Goal: Obtain resource: Download file/media

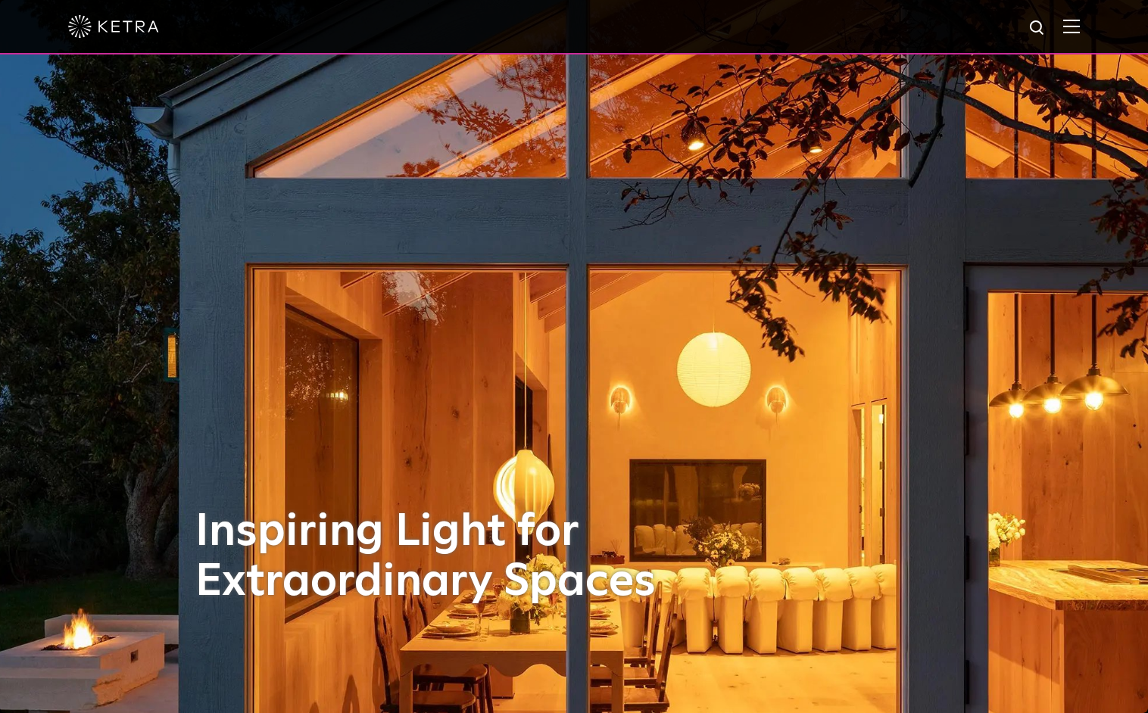
click at [1080, 24] on img at bounding box center [1071, 26] width 17 height 14
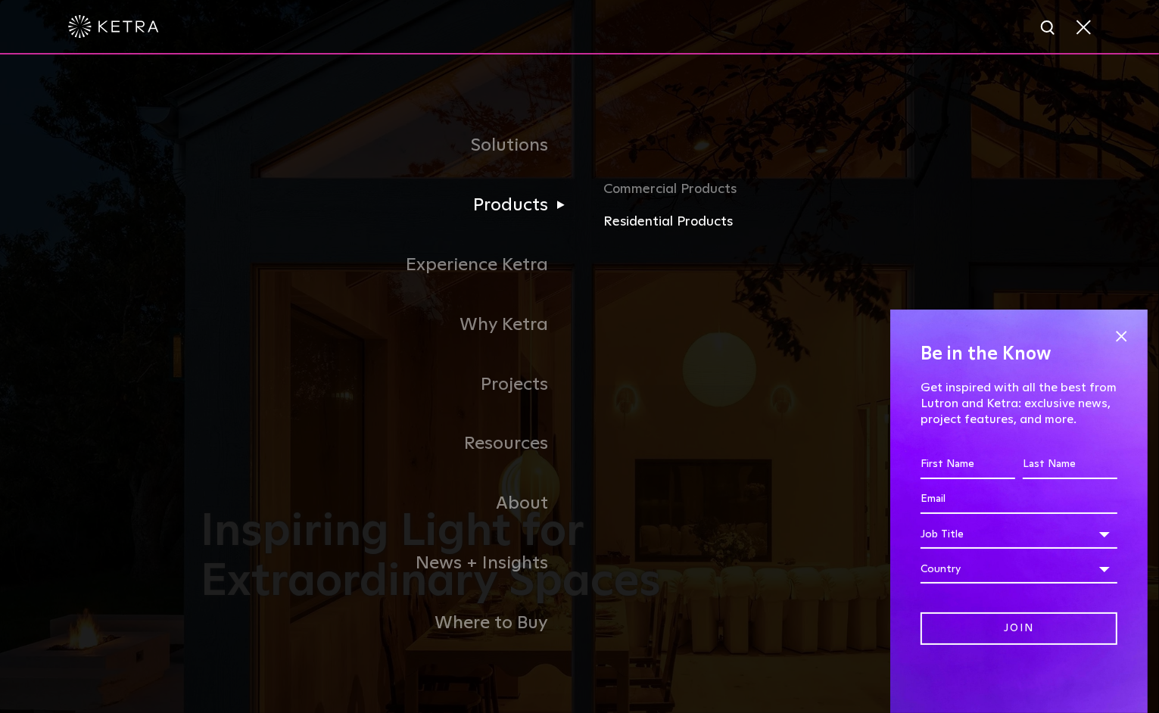
click at [655, 219] on link "Residential Products" at bounding box center [780, 222] width 354 height 22
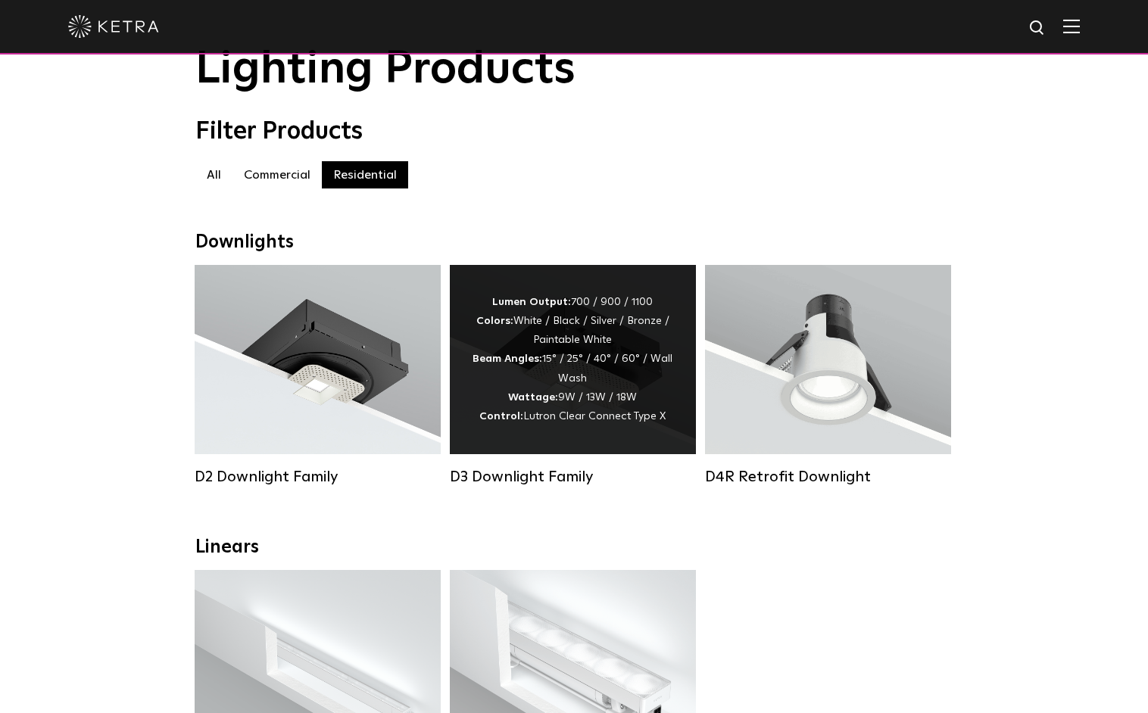
scroll to position [201, 0]
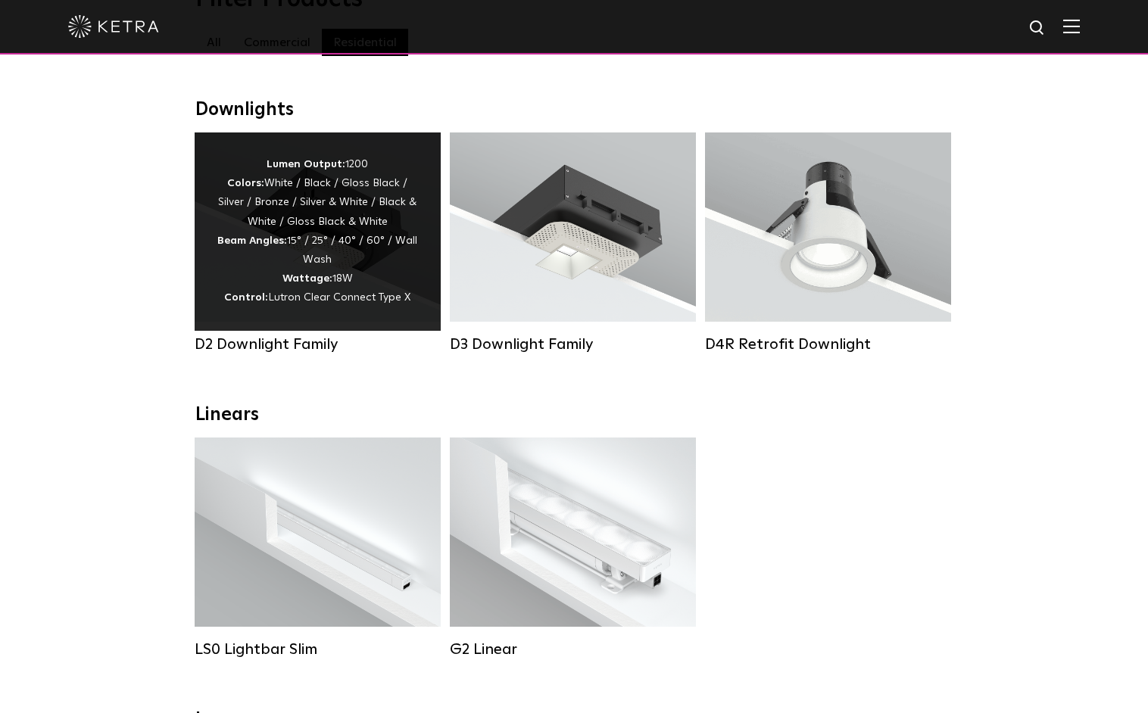
click at [318, 207] on div "Lumen Output: 1200 Colors: White / Black / Gloss Black / Silver / Bronze / Silv…" at bounding box center [317, 231] width 201 height 153
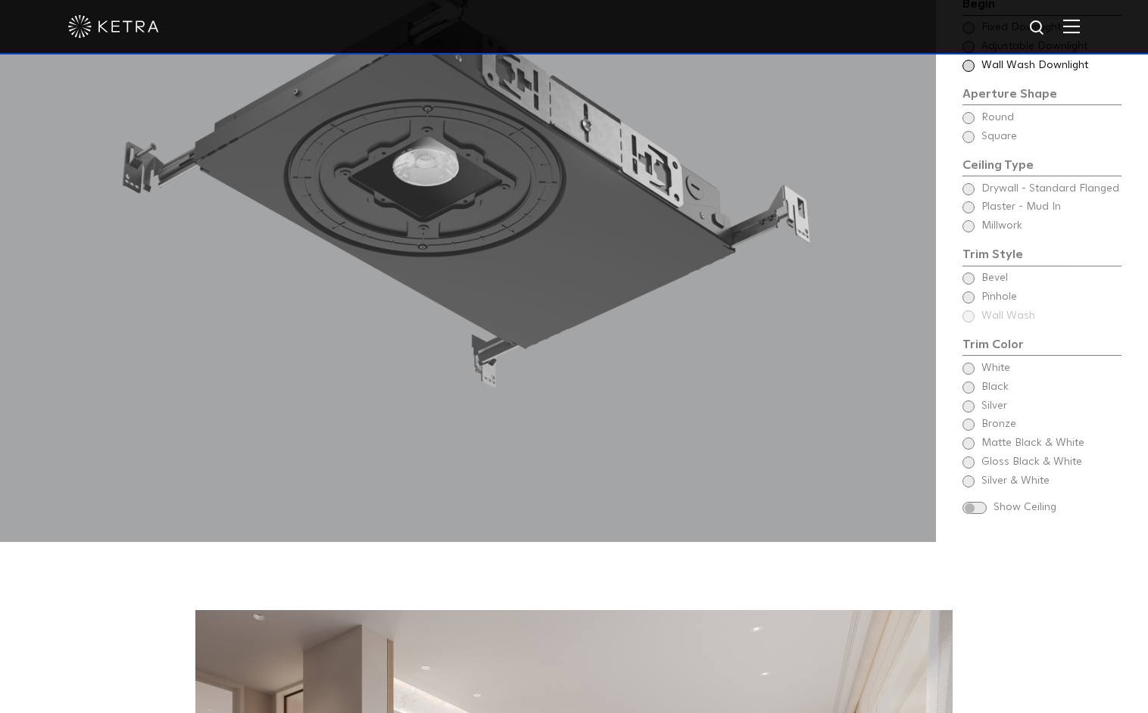
scroll to position [1514, 0]
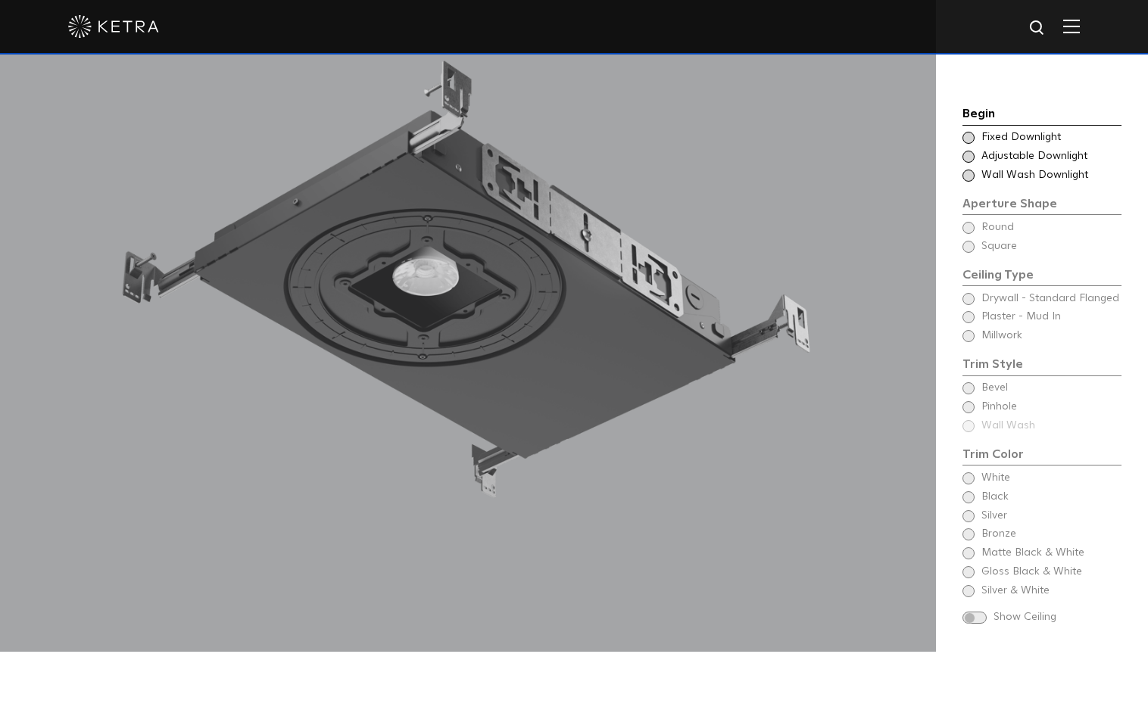
click at [970, 313] on div "Begin Choose Aperture Shape Fixed Downlight Choose Aperture Shape Adjustable Do…" at bounding box center [1041, 366] width 159 height 525
click at [968, 151] on span at bounding box center [968, 157] width 12 height 12
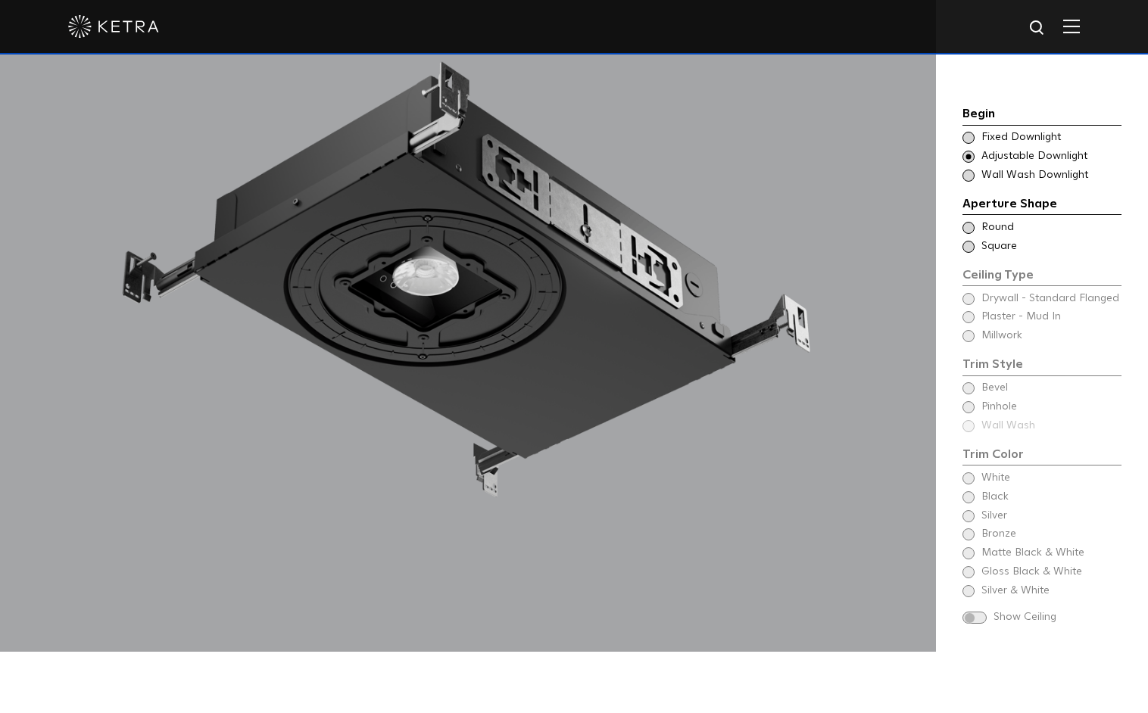
click at [968, 222] on span at bounding box center [968, 228] width 12 height 12
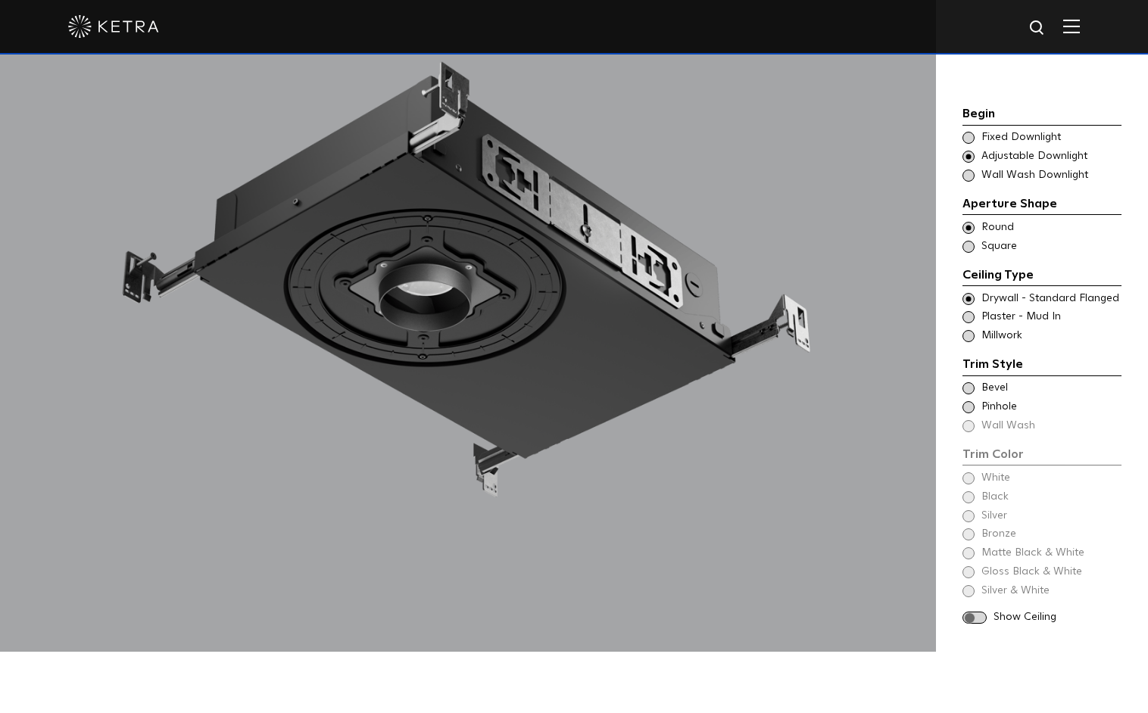
click at [969, 330] on span at bounding box center [968, 336] width 12 height 12
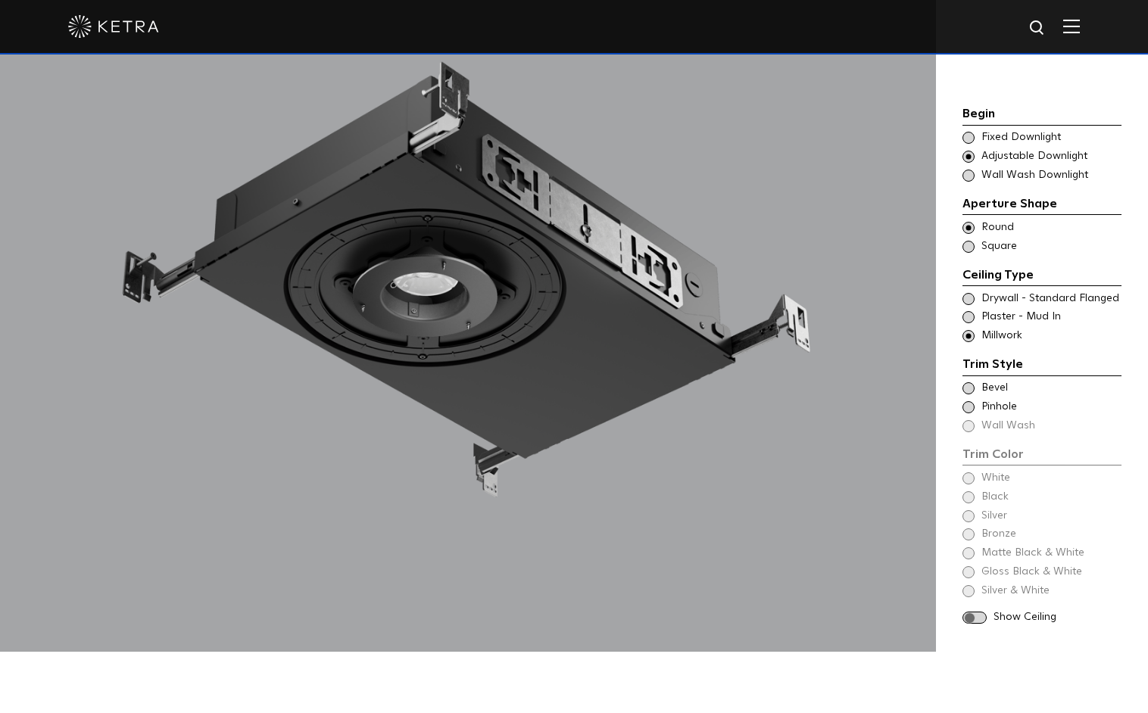
click at [966, 382] on span at bounding box center [968, 388] width 12 height 12
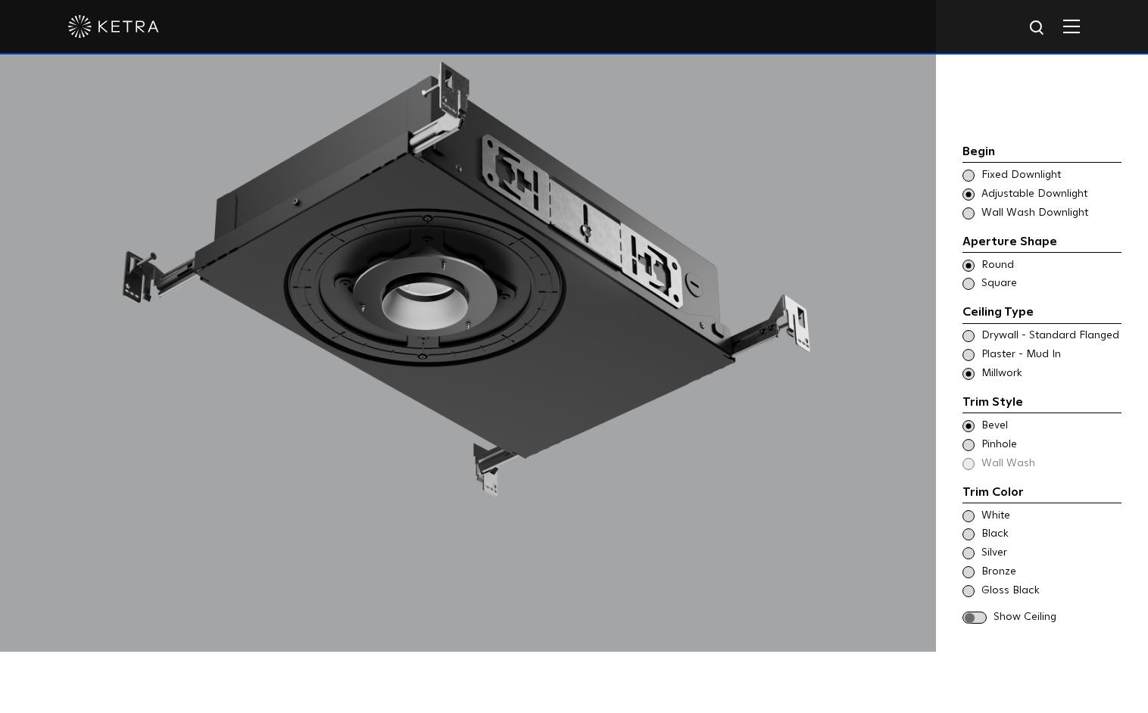
click at [967, 529] on span at bounding box center [968, 535] width 12 height 12
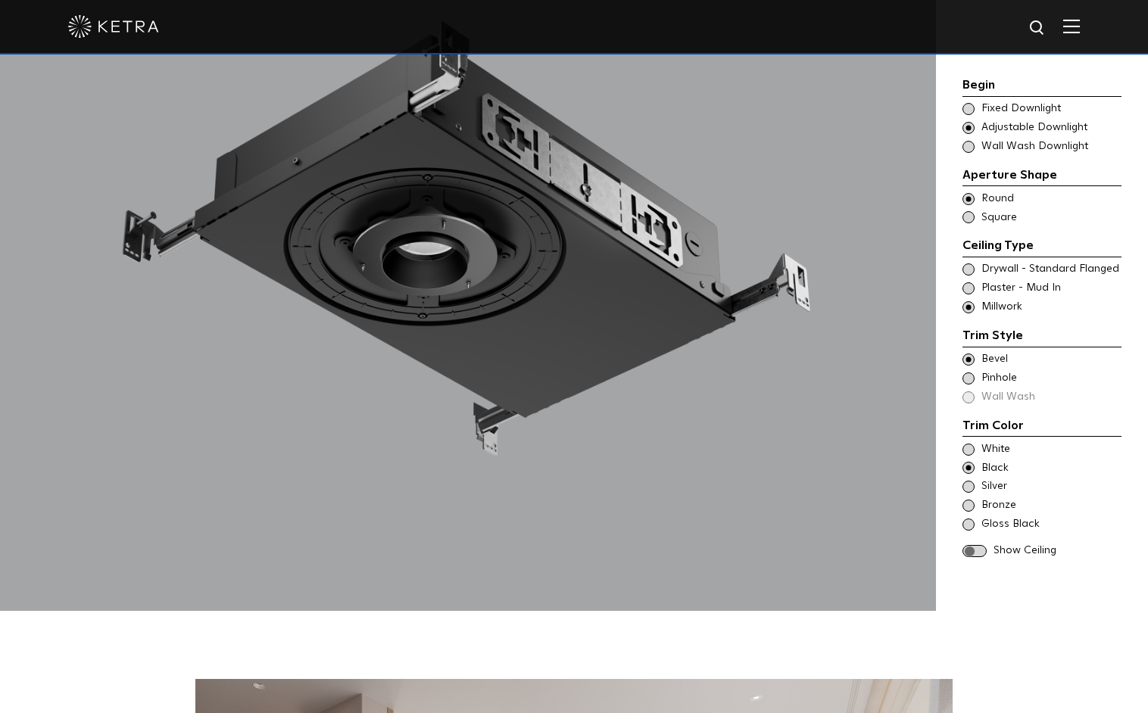
scroll to position [1615, 0]
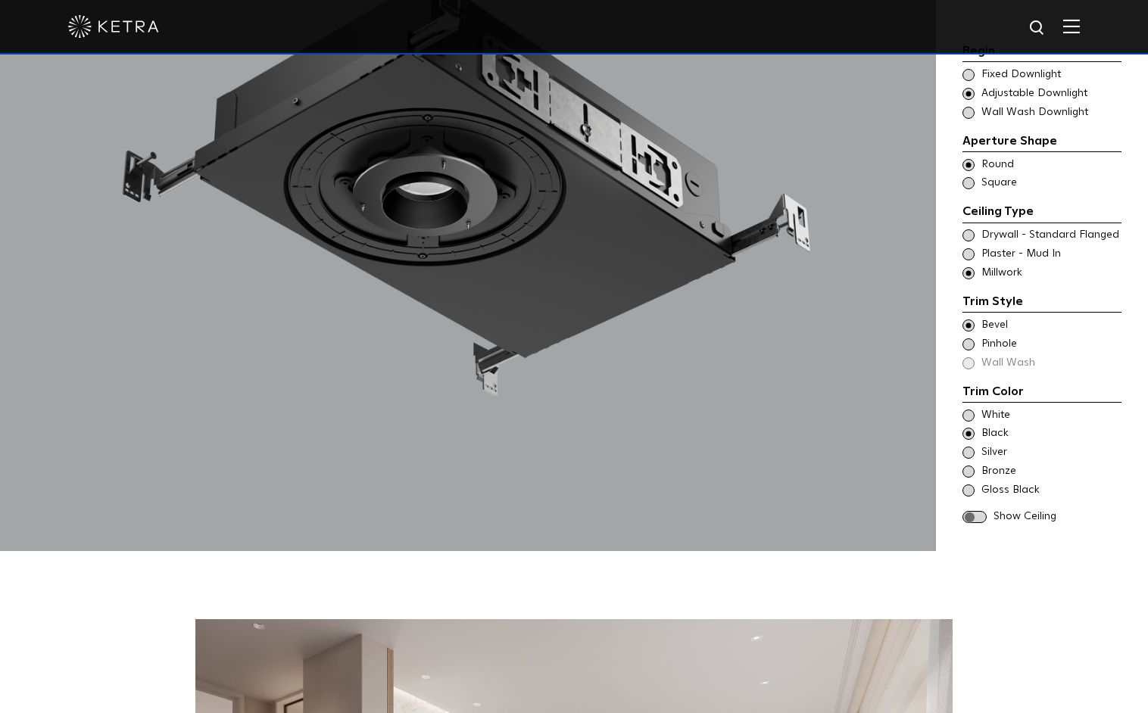
click at [970, 511] on span at bounding box center [974, 517] width 24 height 13
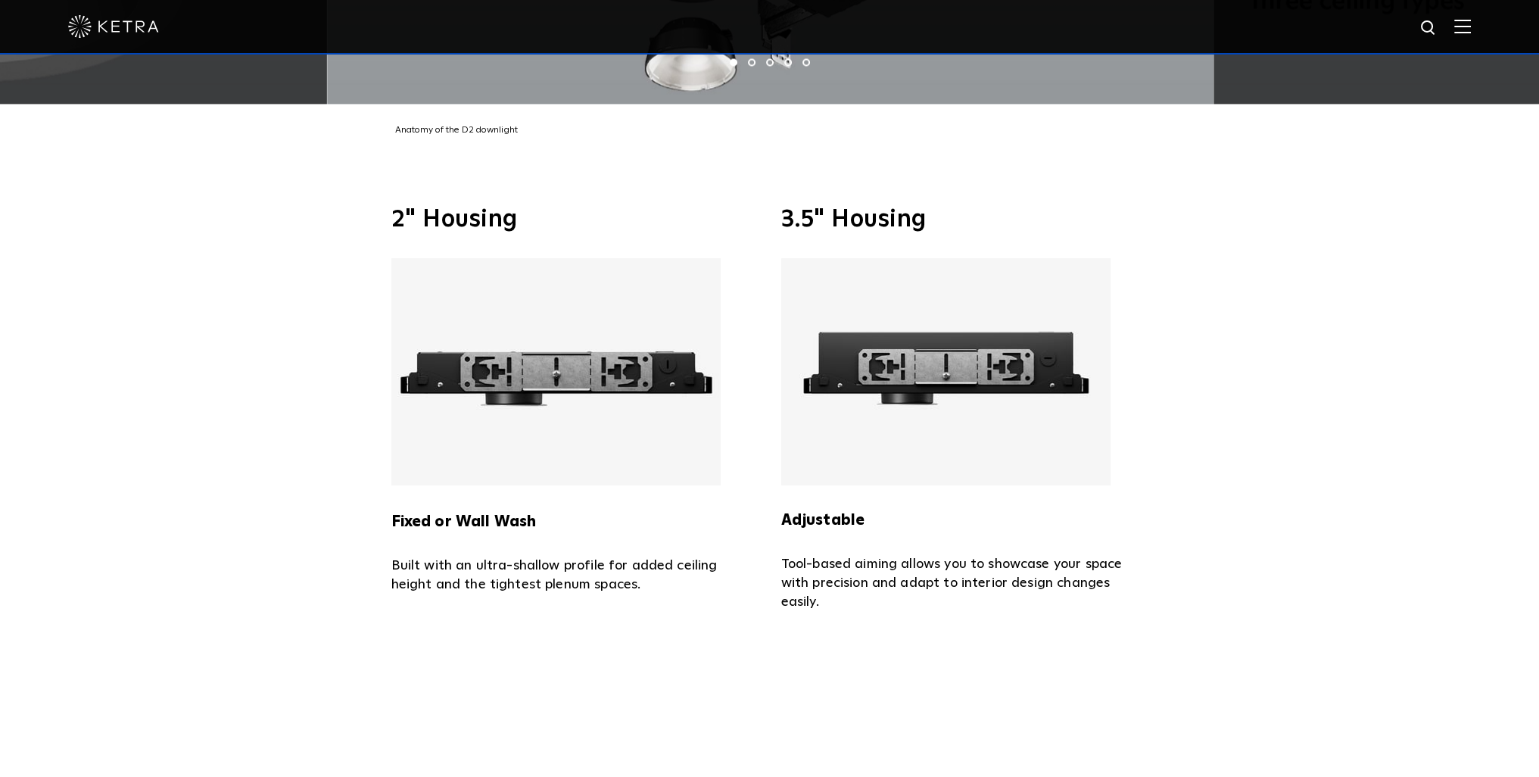
scroll to position [3575, 0]
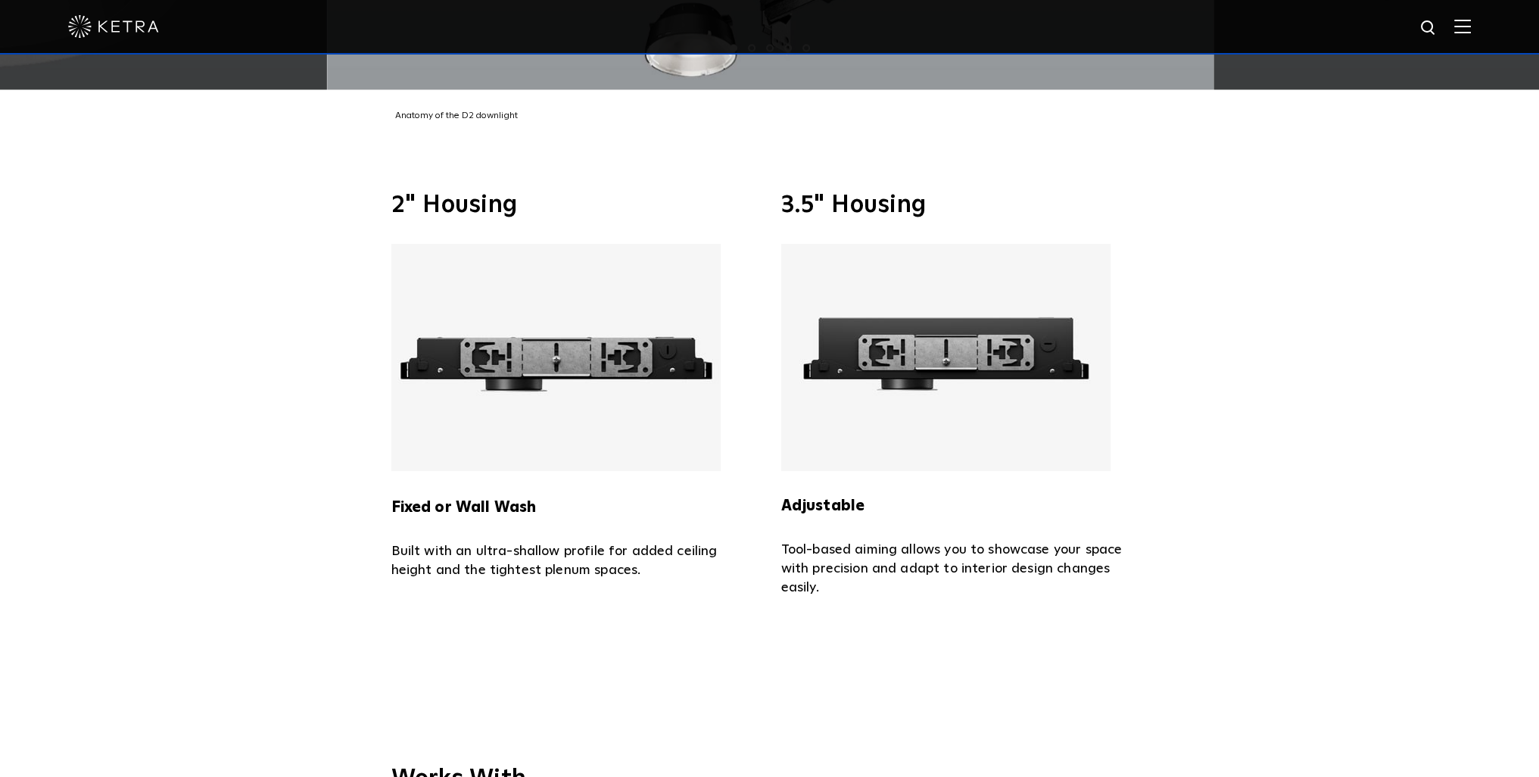
click at [999, 307] on img at bounding box center [945, 357] width 329 height 227
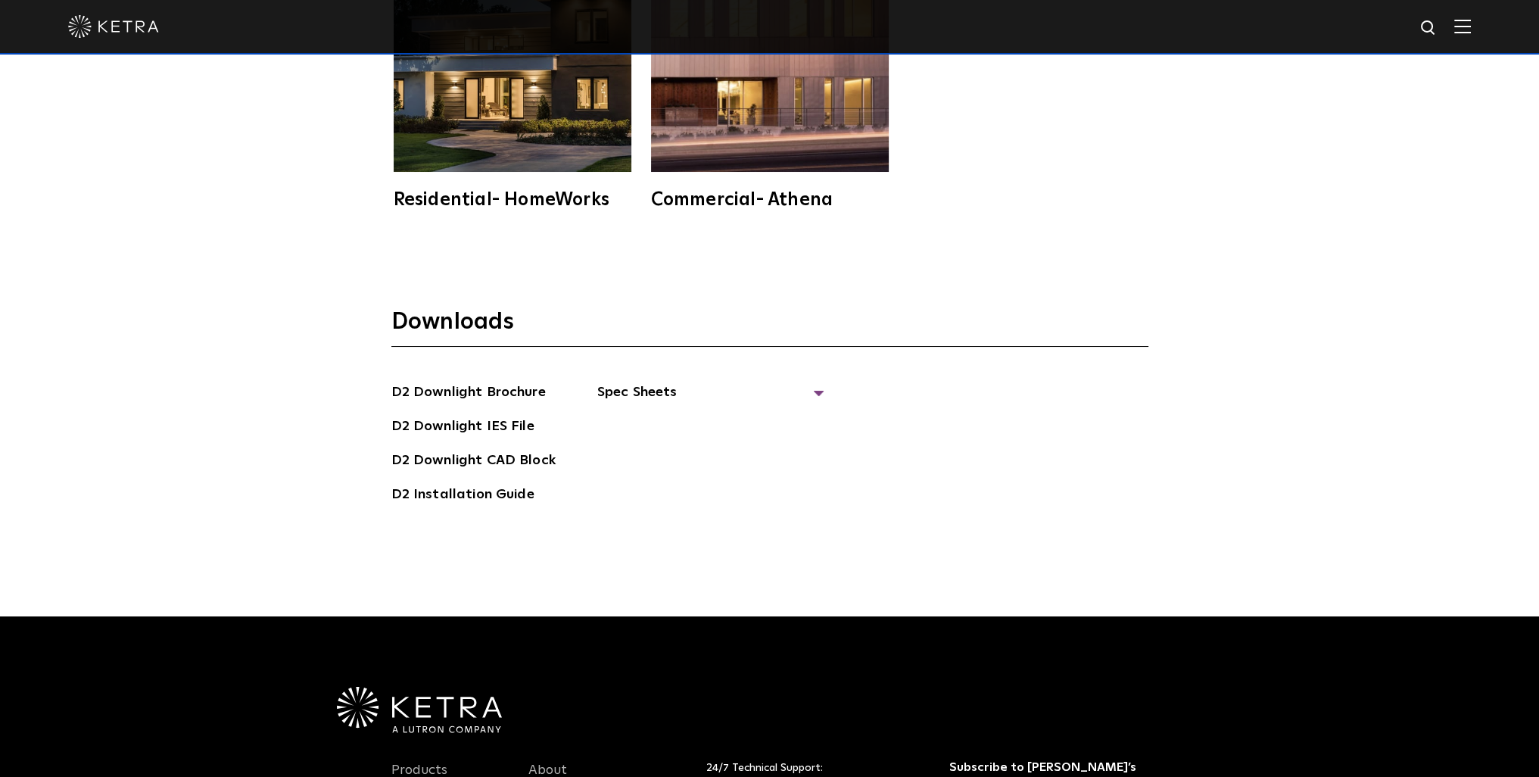
scroll to position [4483, 0]
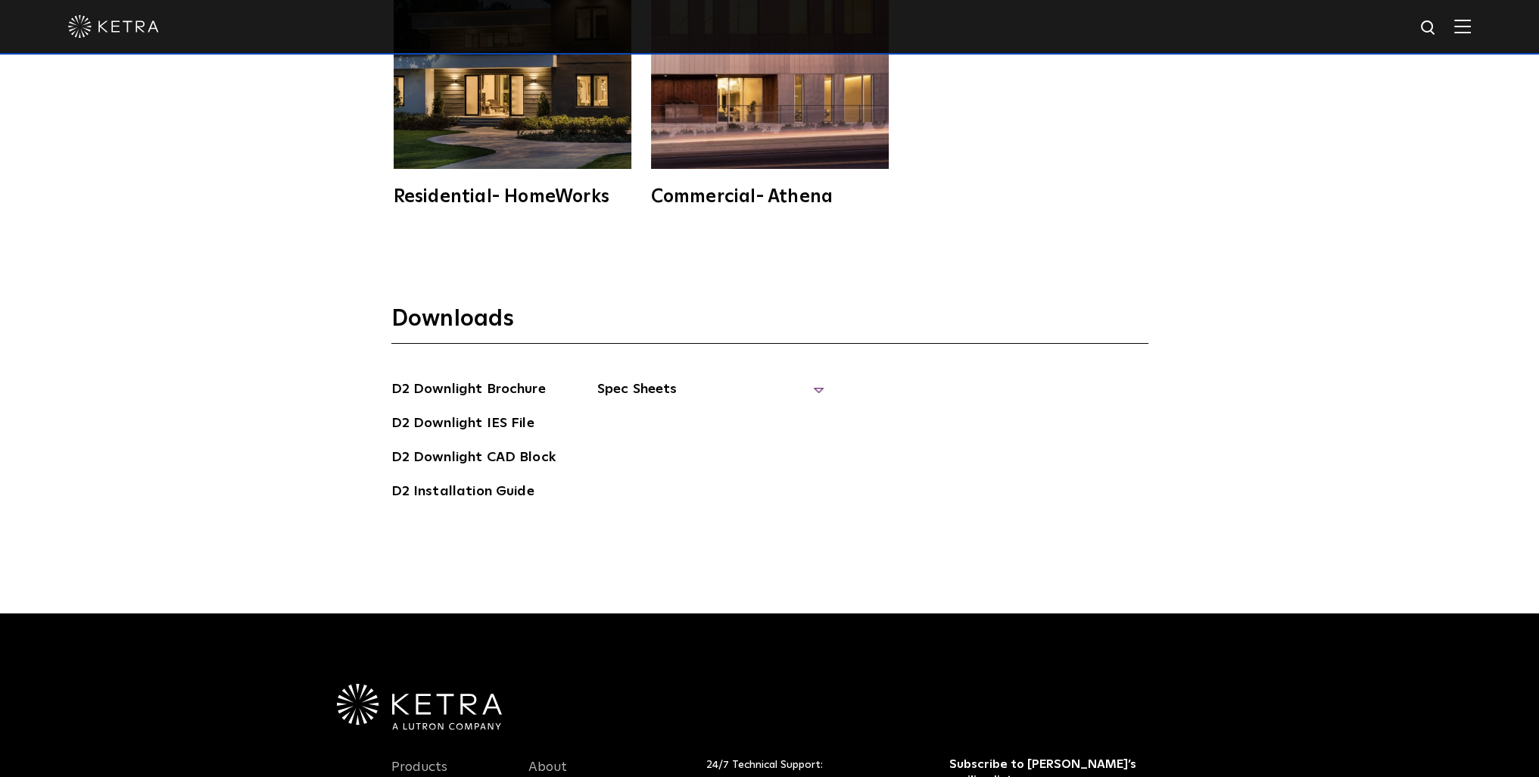
click at [654, 379] on span "Spec Sheets" at bounding box center [710, 395] width 227 height 33
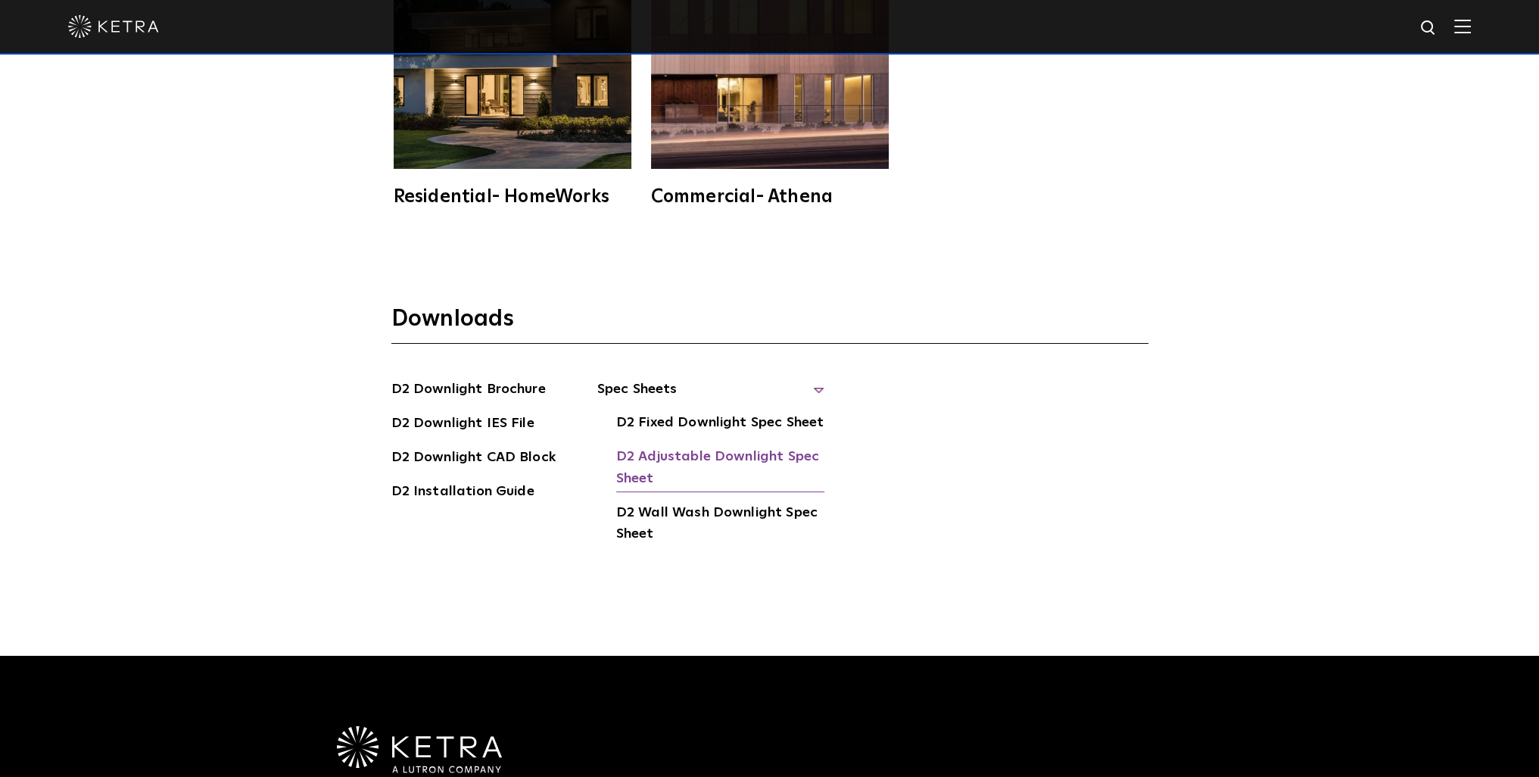
click at [731, 446] on link "D2 Adjustable Downlight Spec Sheet" at bounding box center [720, 469] width 208 height 46
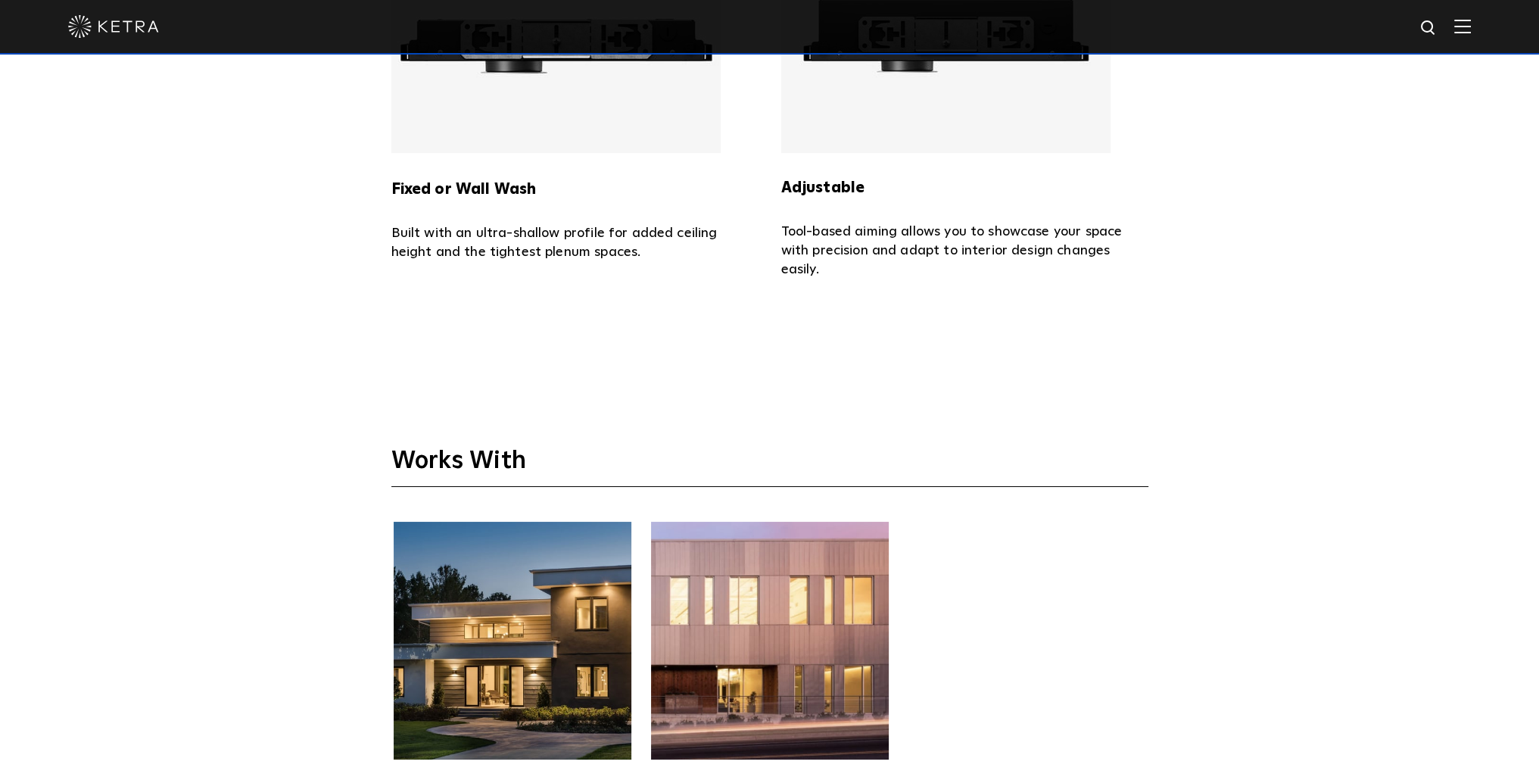
scroll to position [3828, 0]
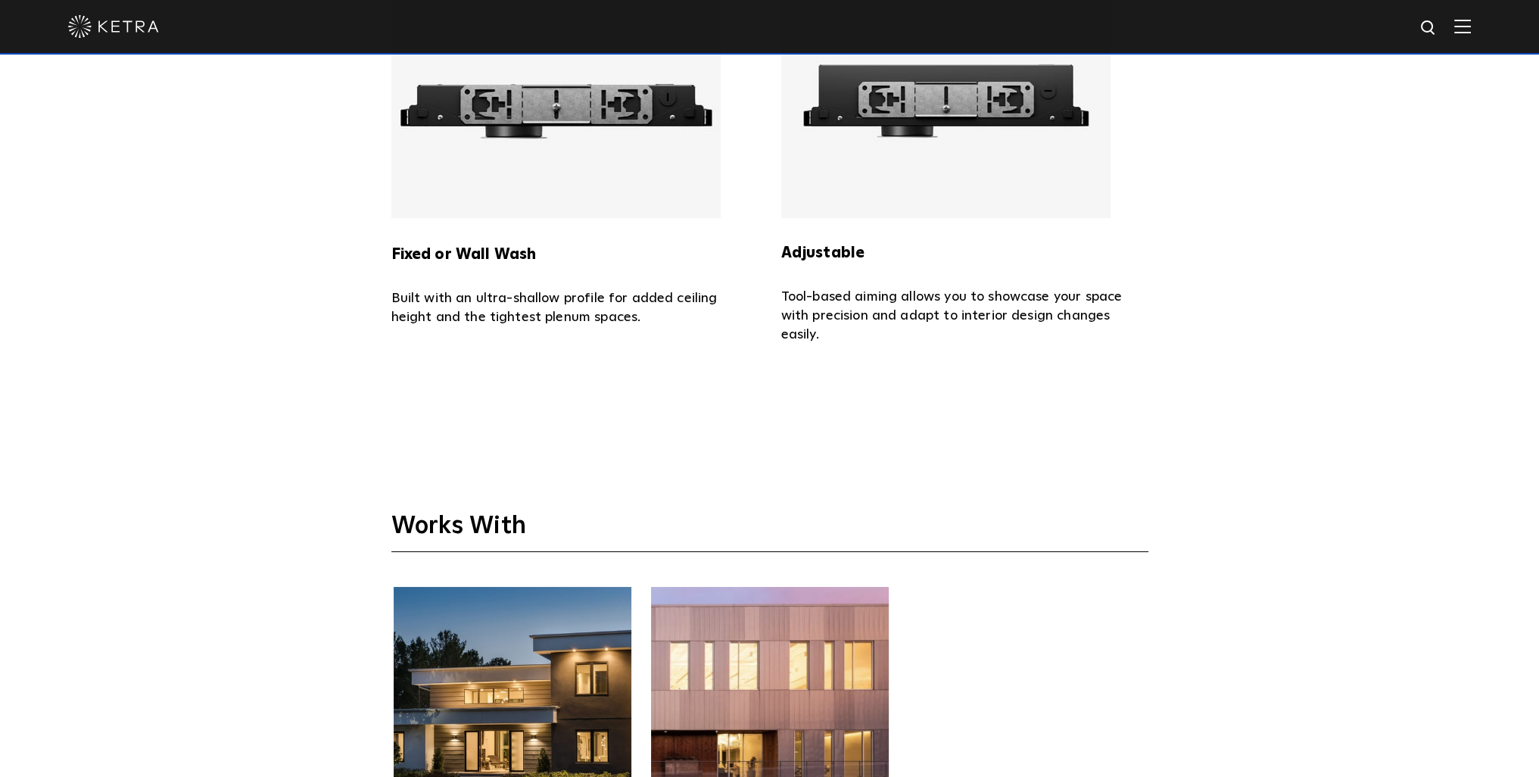
click at [1147, 35] on div at bounding box center [769, 26] width 1403 height 53
click at [1147, 25] on img at bounding box center [1463, 26] width 17 height 14
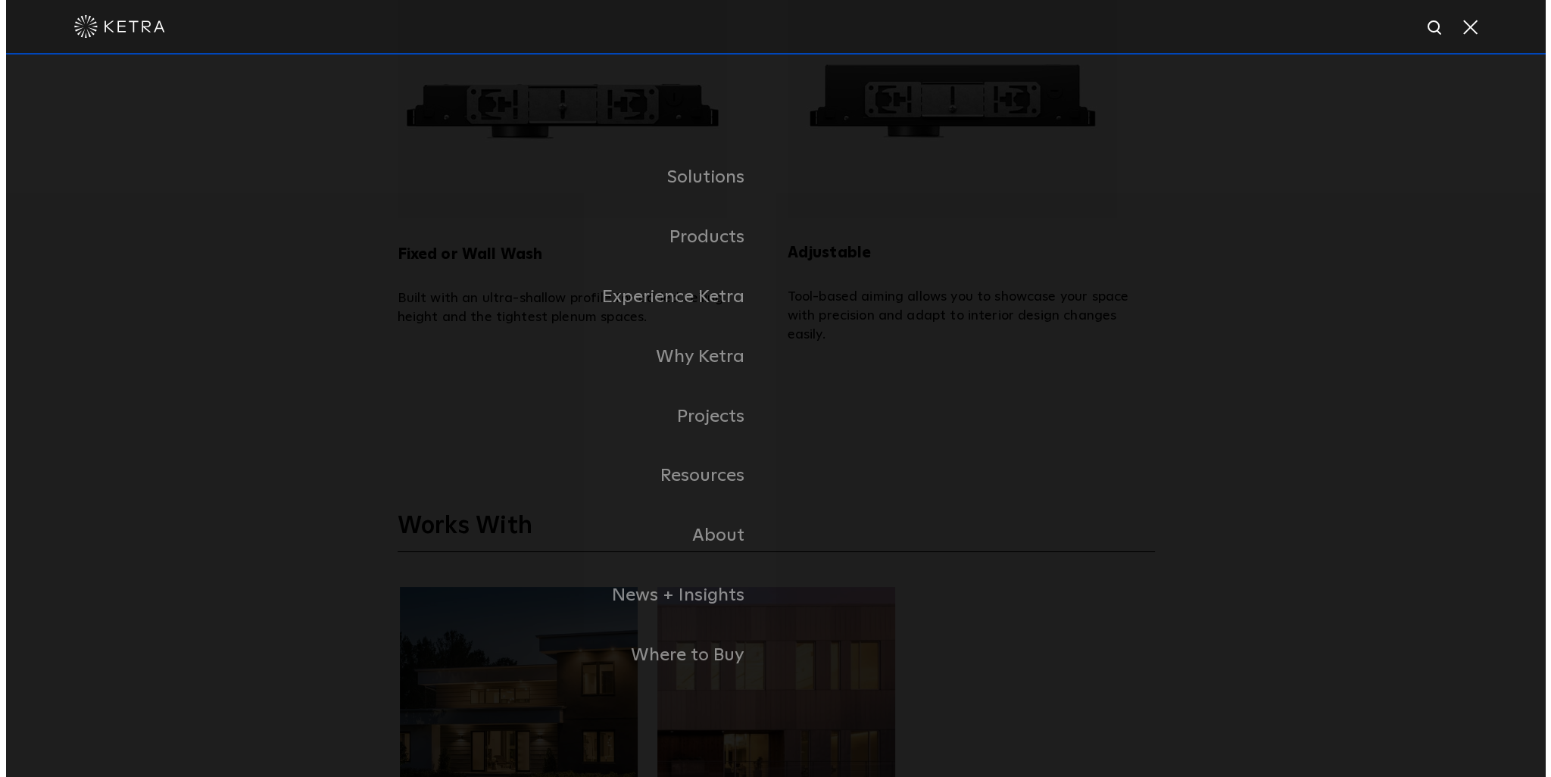
scroll to position [3834, 0]
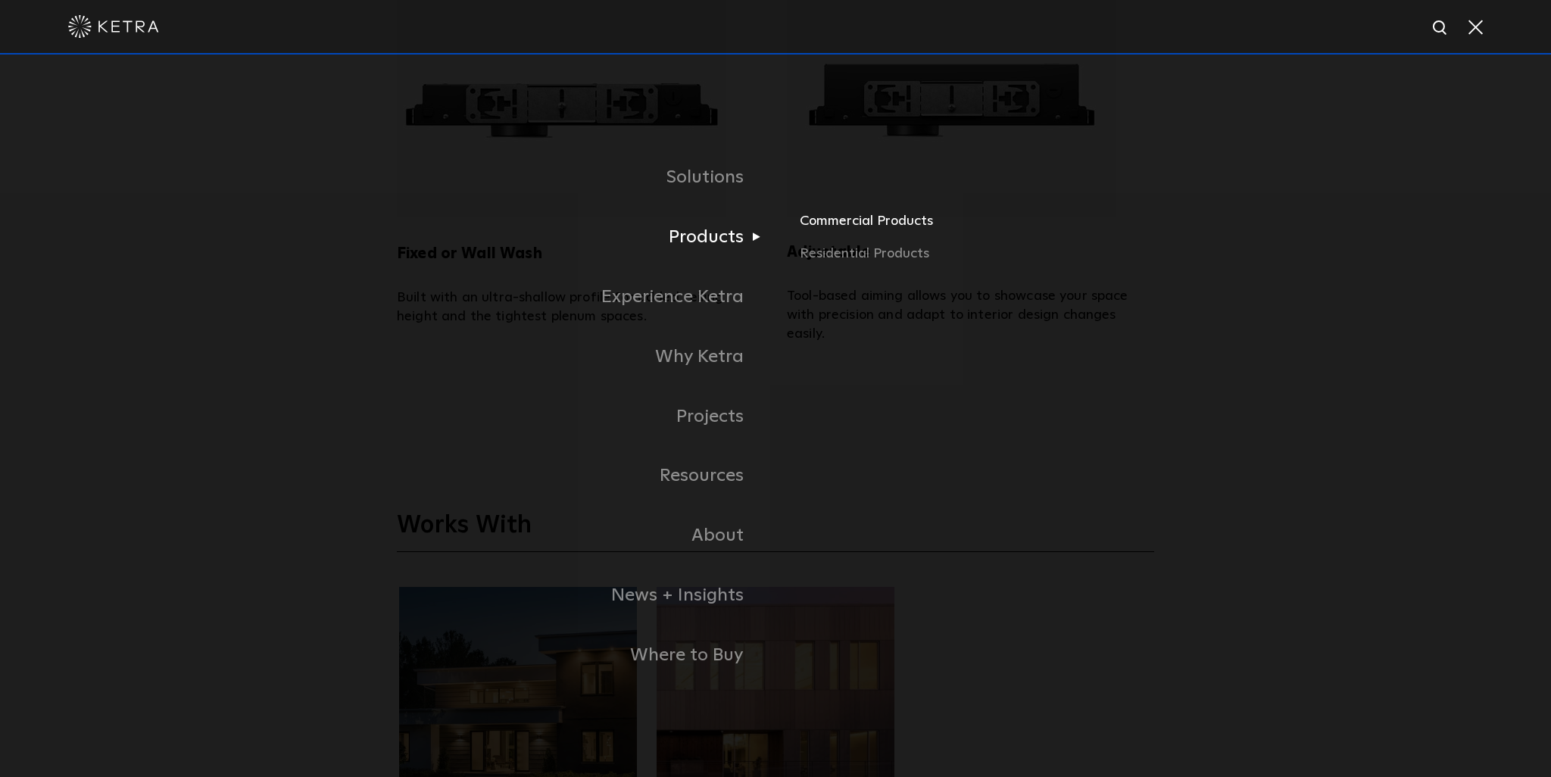
click at [836, 222] on link "Commercial Products" at bounding box center [977, 226] width 354 height 33
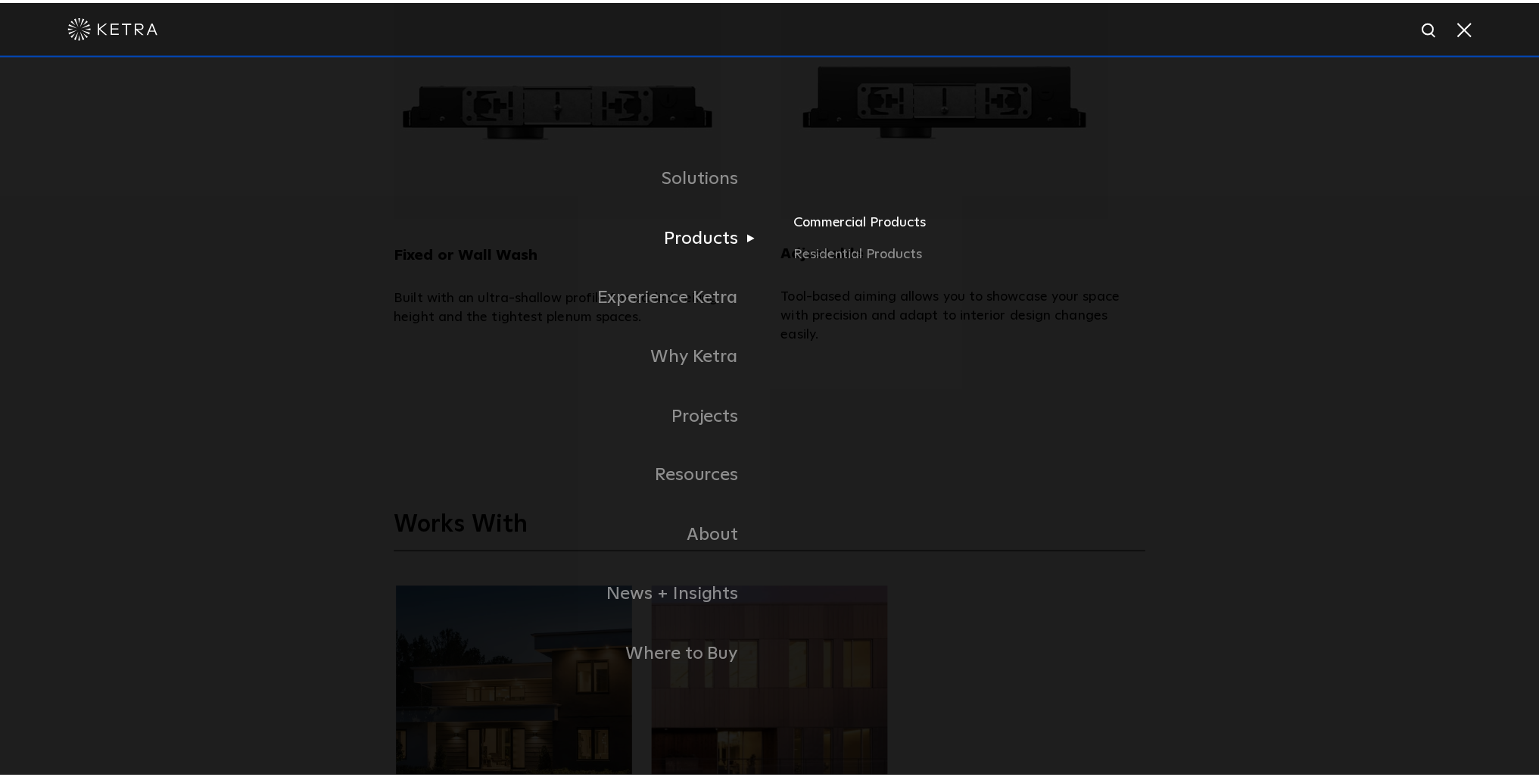
scroll to position [3828, 0]
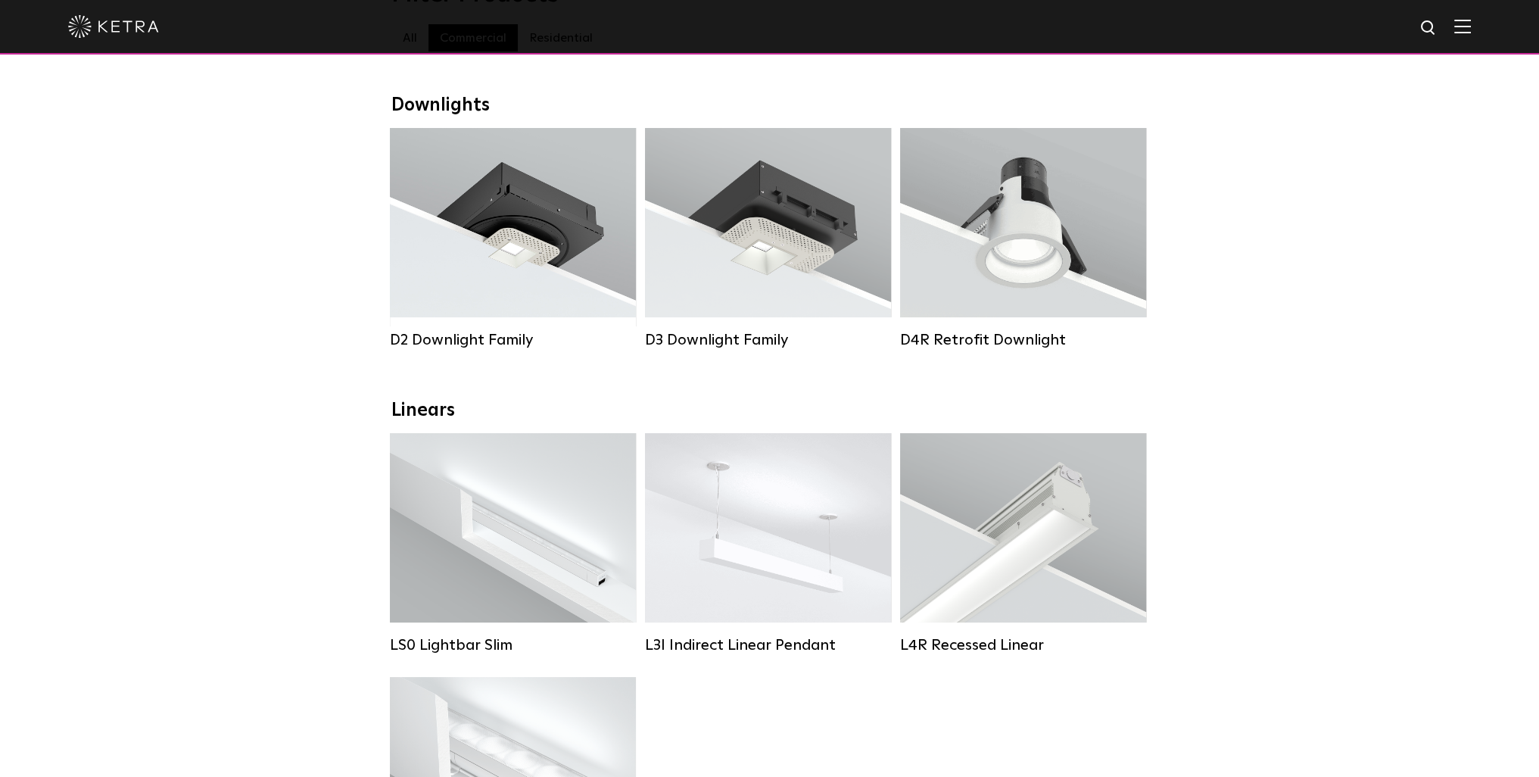
scroll to position [201, 0]
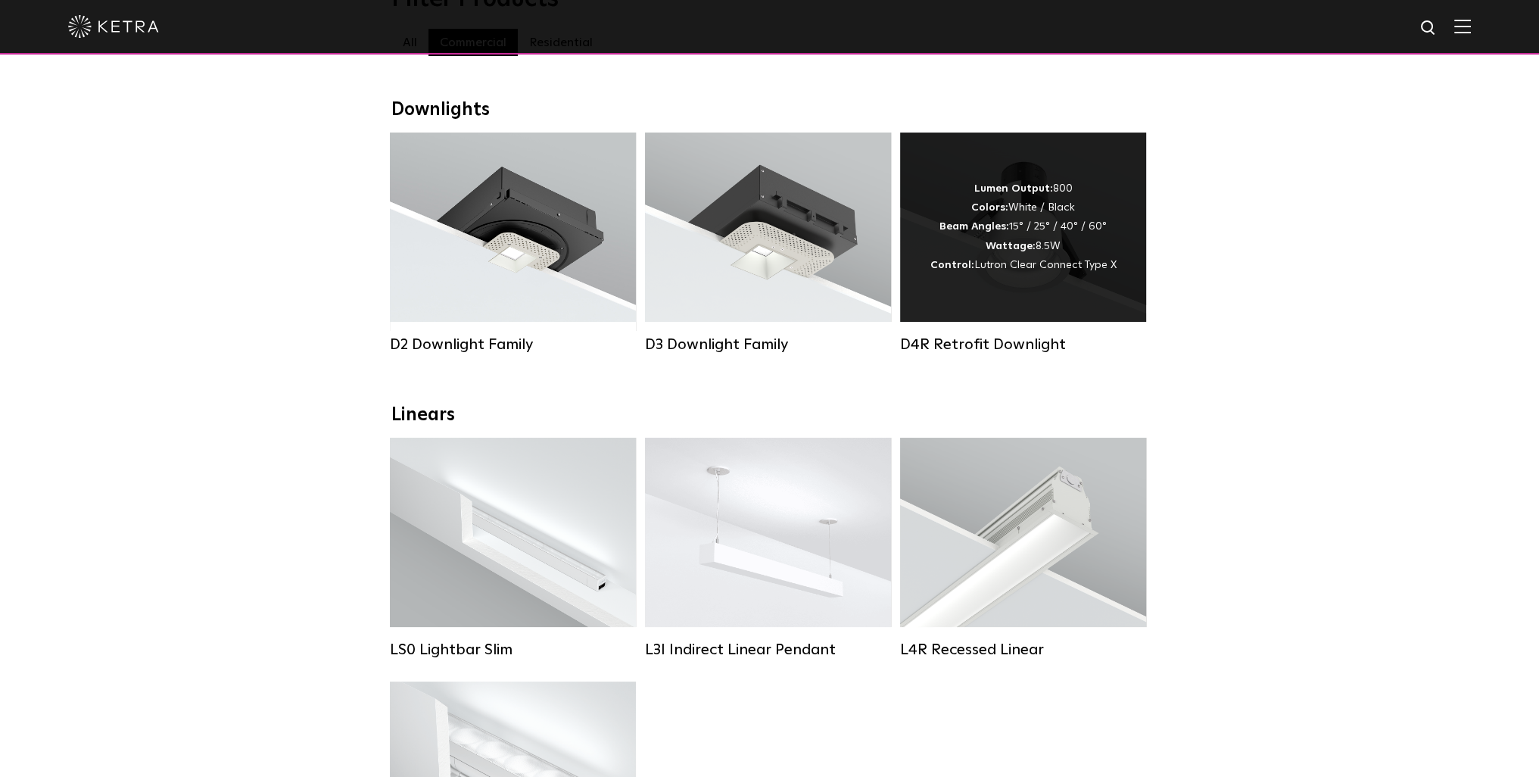
click at [1023, 249] on strong "Wattage:" at bounding box center [1011, 246] width 50 height 11
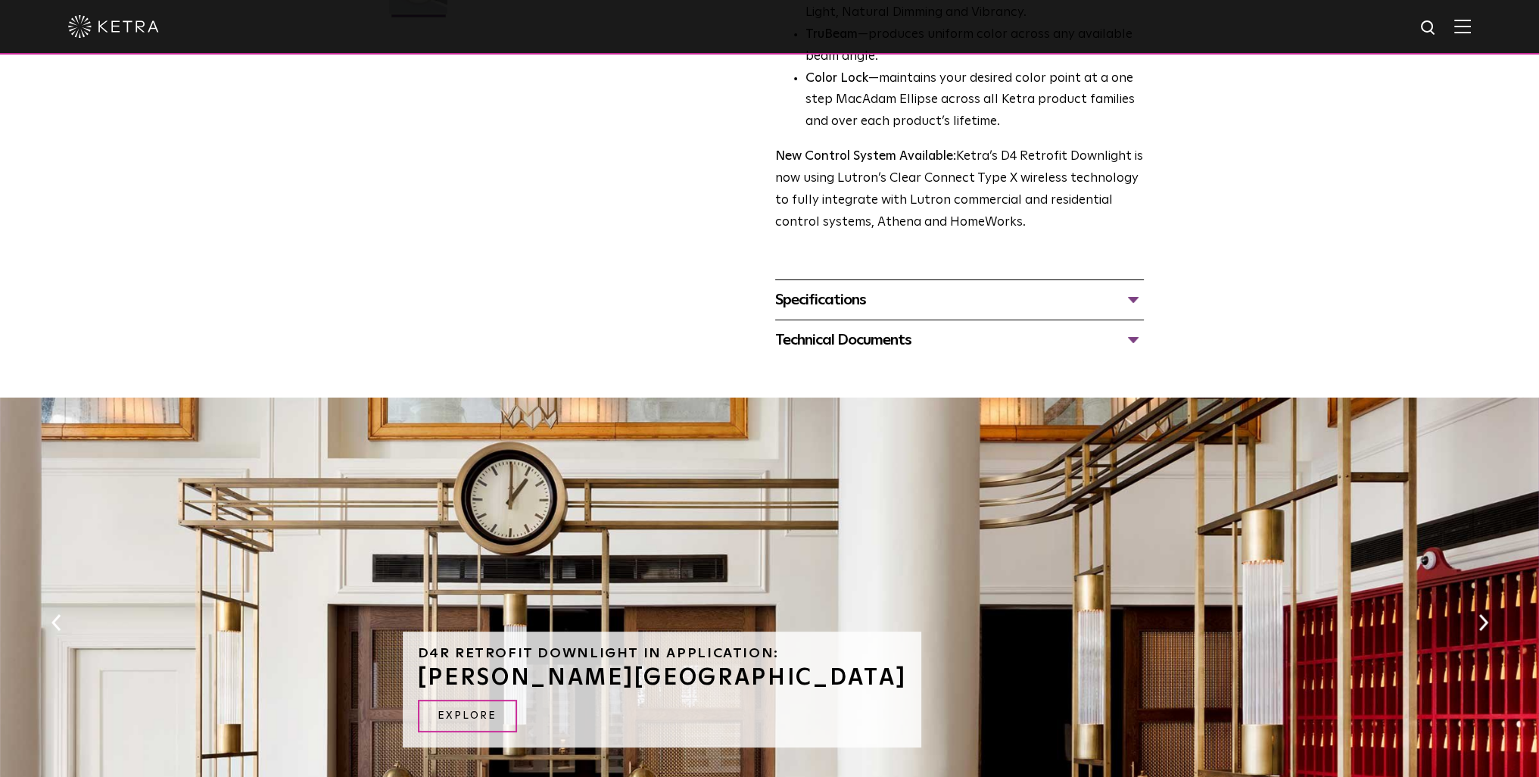
scroll to position [555, 0]
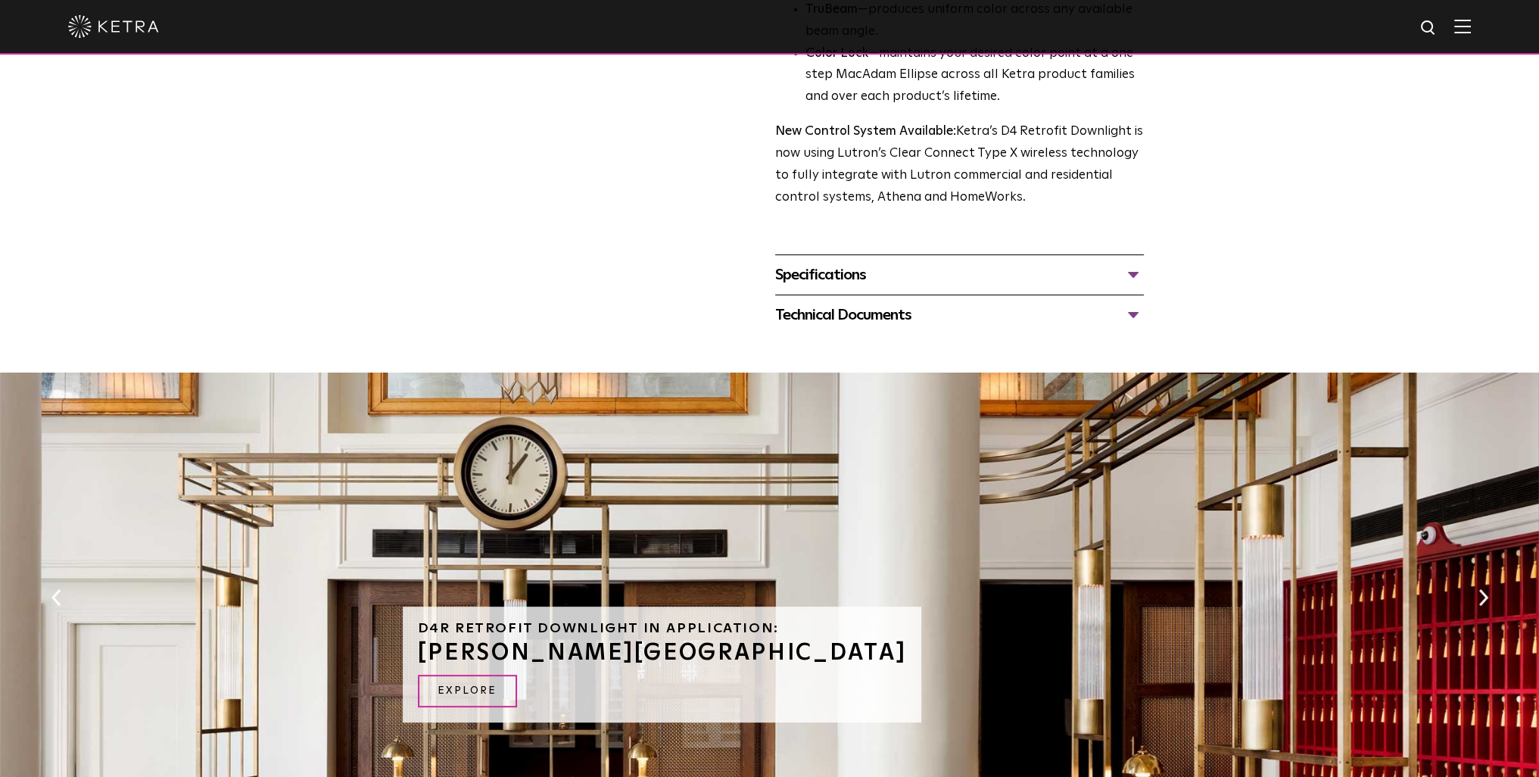
click at [881, 273] on div "Specifications" at bounding box center [959, 275] width 369 height 24
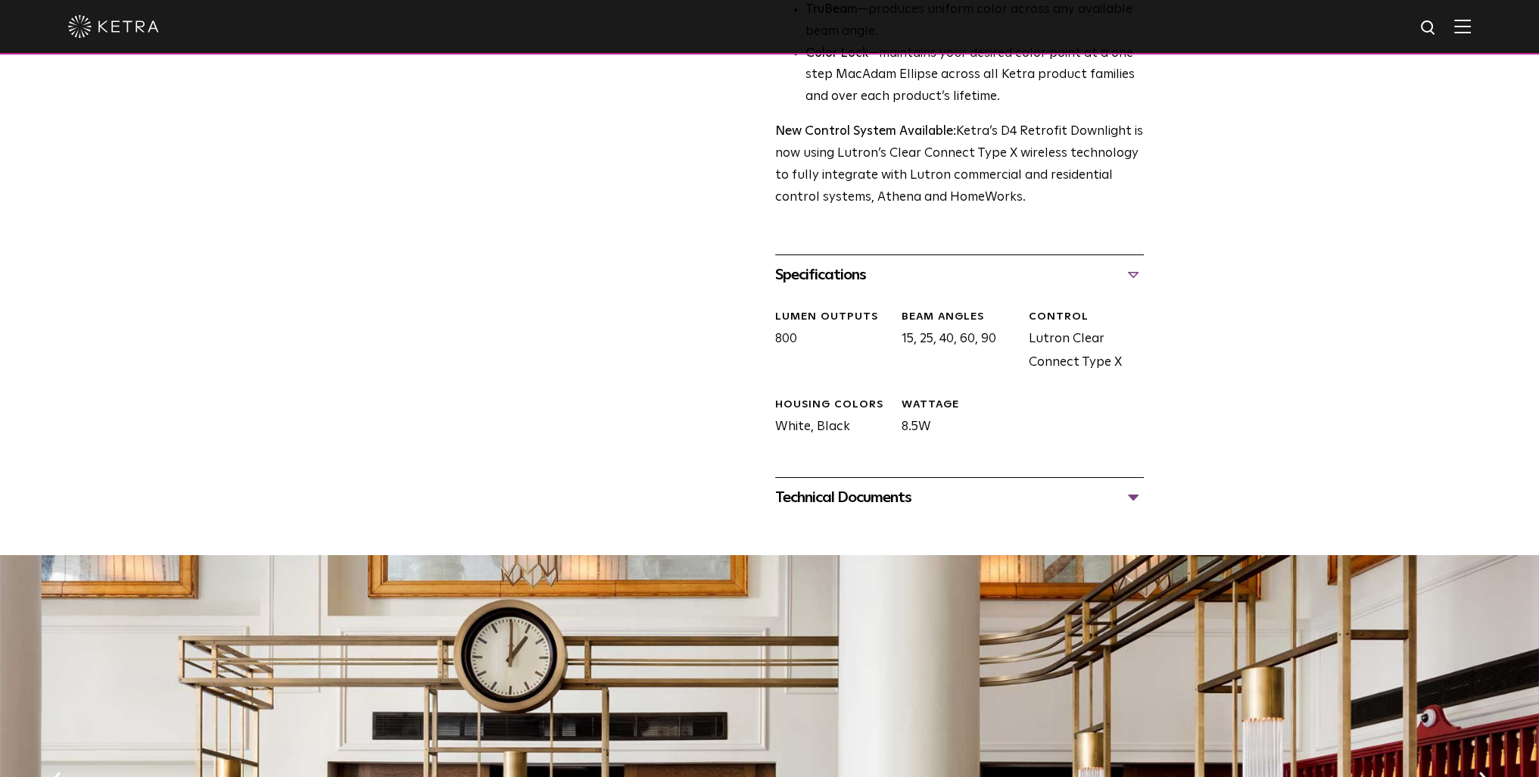
click at [887, 506] on div "Technical Documents" at bounding box center [959, 497] width 369 height 24
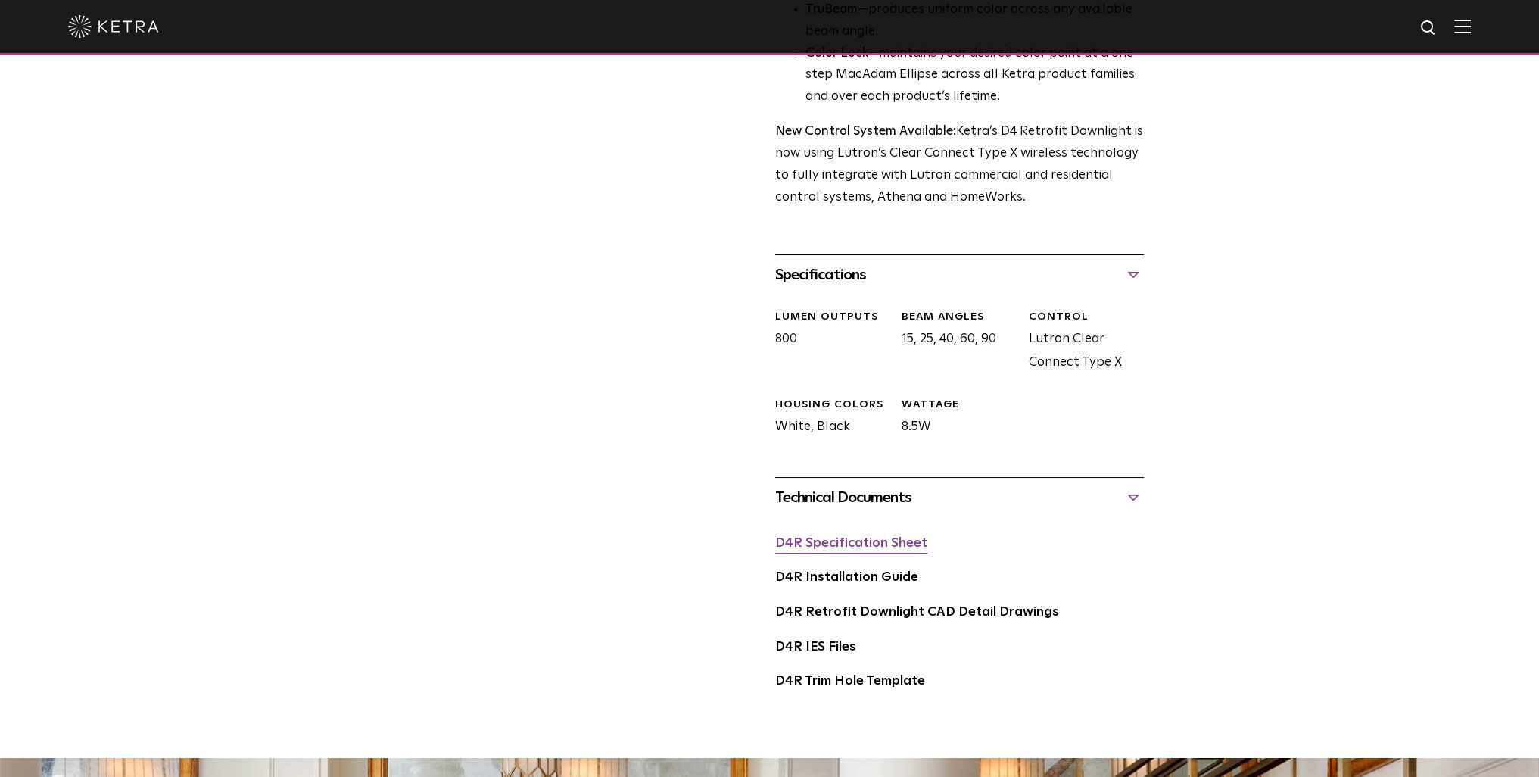
click at [901, 541] on link "D4R Specification Sheet" at bounding box center [851, 543] width 152 height 13
